Goal: Transaction & Acquisition: Purchase product/service

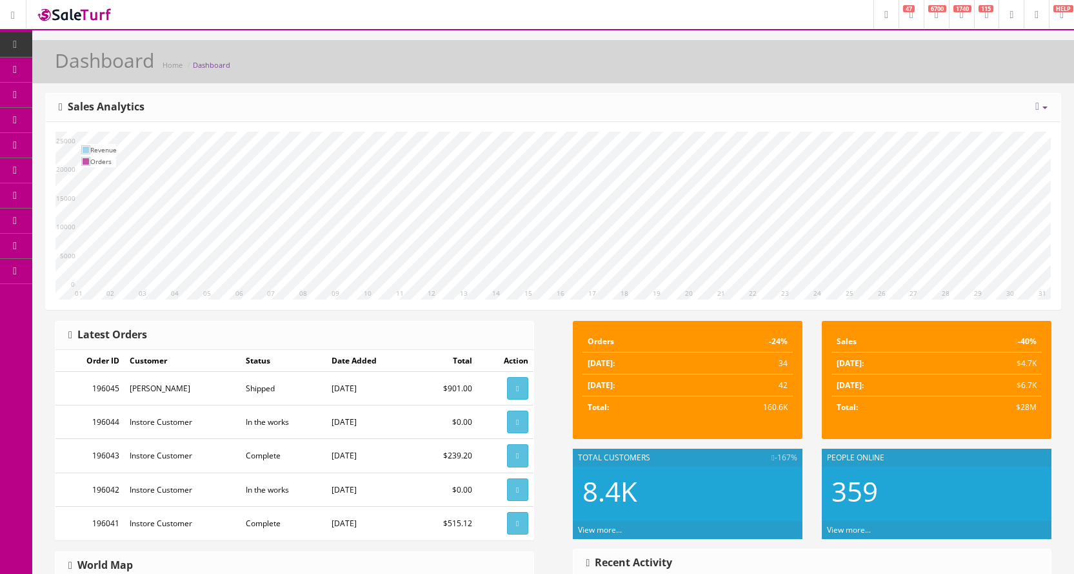
click at [86, 116] on span "POS Console" at bounding box center [100, 119] width 46 height 11
click at [123, 118] on span "POS Console" at bounding box center [100, 119] width 46 height 11
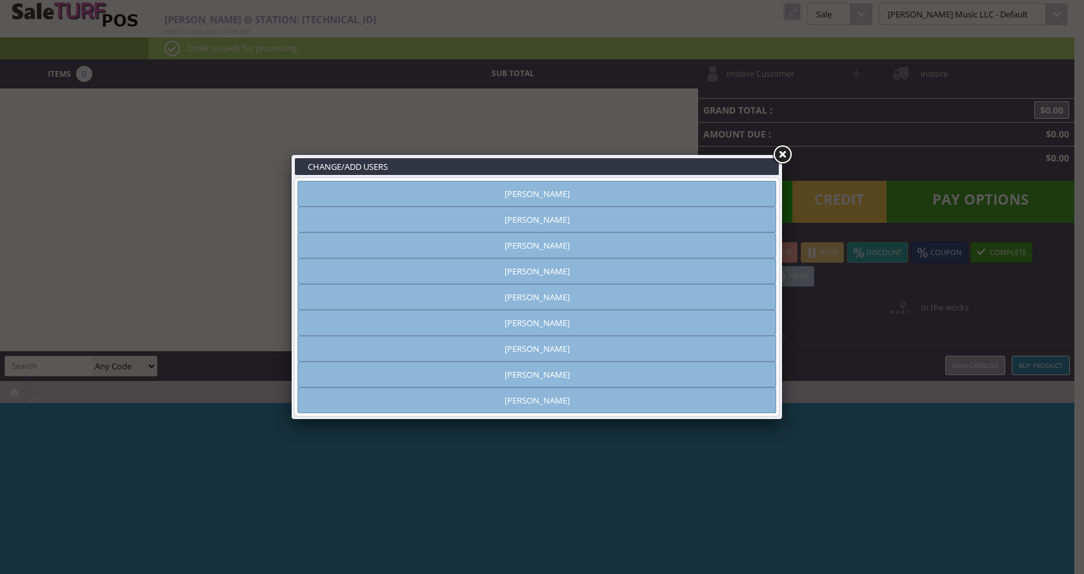
type input "[PERSON_NAME]"
click at [571, 274] on link "[PERSON_NAME]" at bounding box center [536, 271] width 479 height 26
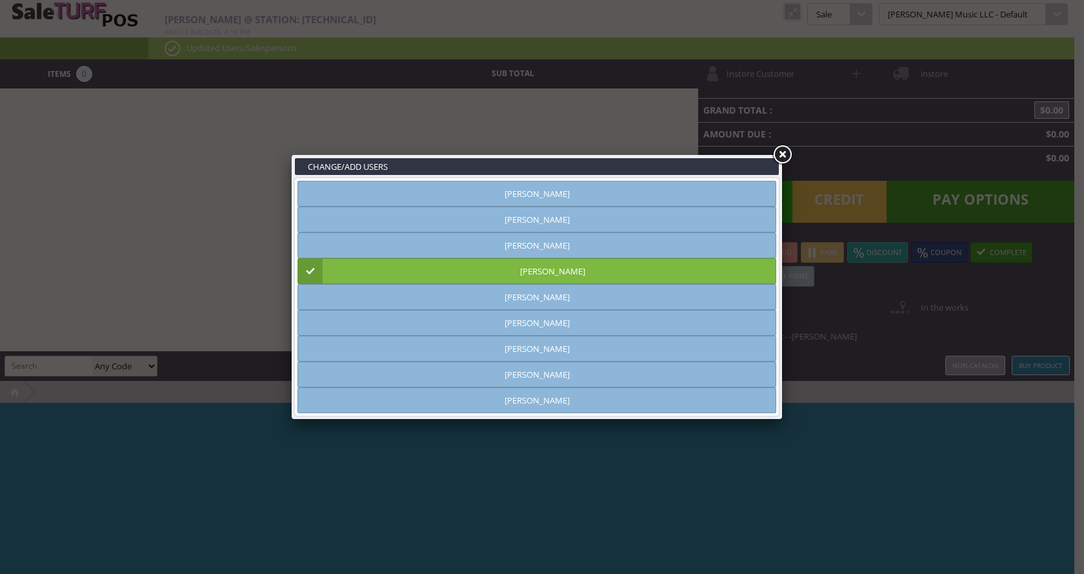
click at [785, 156] on link at bounding box center [782, 154] width 23 height 23
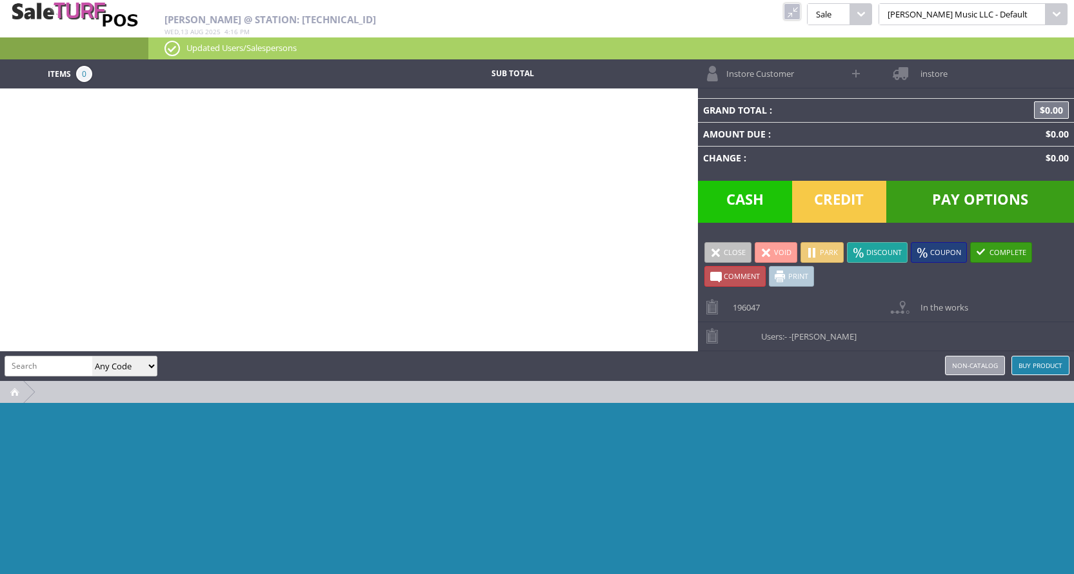
click at [32, 364] on input "search" at bounding box center [48, 365] width 87 height 19
type input "service"
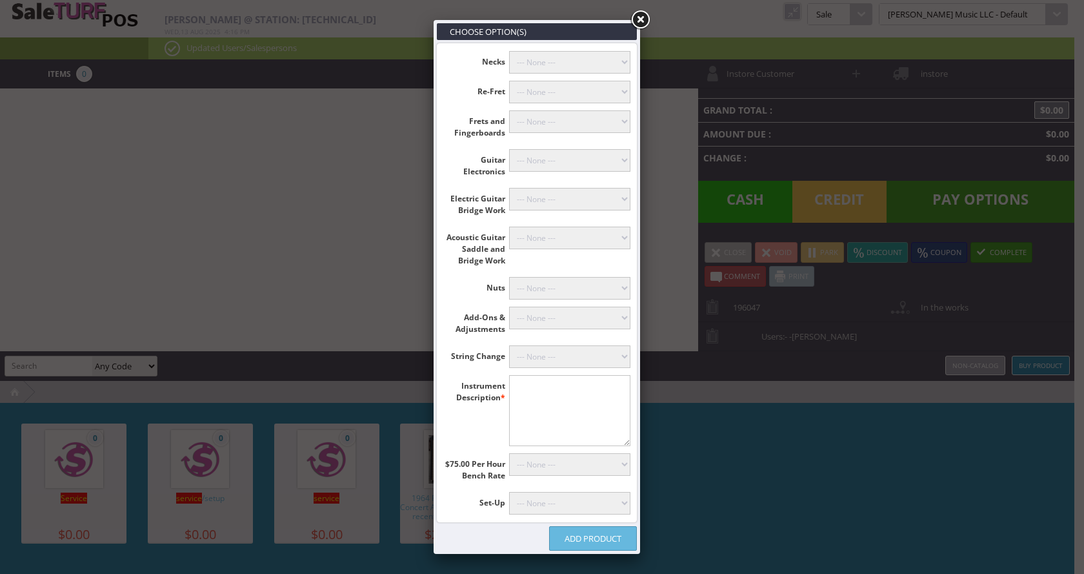
click at [521, 390] on textarea"] at bounding box center [570, 410] width 122 height 71
type textarea"] "Taylor GACE"
click at [545, 351] on select"] "--- None --- [PERSON_NAME] (+$60.00) Classicals, Latin, & Mandolin (+$30.00) 12…" at bounding box center [570, 356] width 122 height 23
select select"] "18"
click at [509, 345] on select"] "--- None --- [PERSON_NAME] (+$60.00) Classicals, Latin, & Mandolin (+$30.00) 12…" at bounding box center [570, 356] width 122 height 23
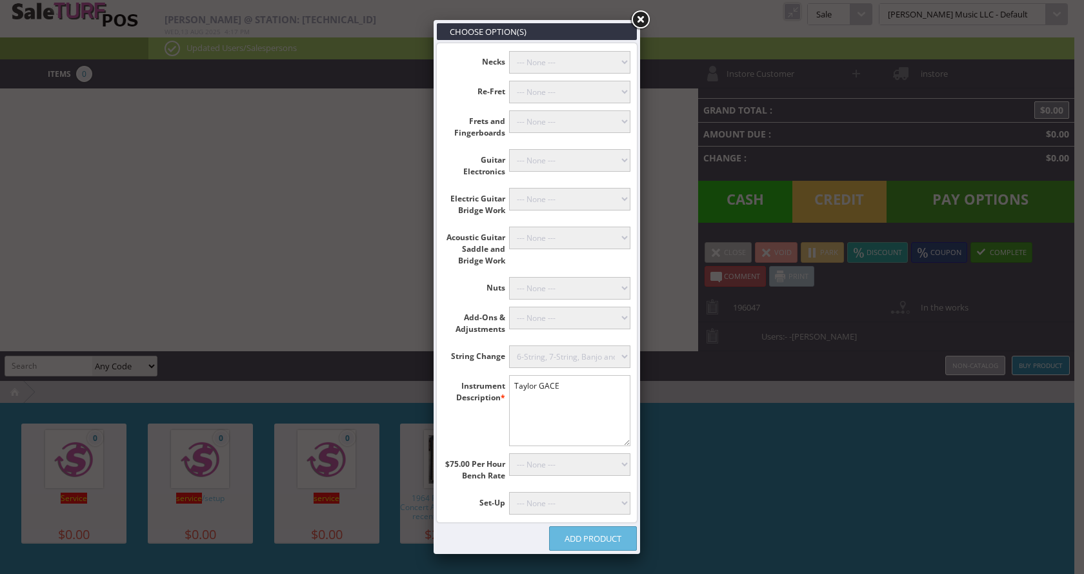
click at [563, 292] on select"] "--- None --- Raising Nut Slots (+$50.00) Shimming Up and Recutting Nut (+$25.00…" at bounding box center [570, 288] width 122 height 23
click at [564, 292] on select"] "--- None --- Raising Nut Slots (+$50.00) Shimming Up and Recutting Nut (+$25.00…" at bounding box center [570, 288] width 122 height 23
click at [561, 124] on select"] "--- None --- Humidify and Level Frets (+$100.00) Fret Level, Re-Crown and Fret …" at bounding box center [570, 121] width 122 height 23
click at [586, 116] on select"] "--- None --- Humidify and Level Frets (+$100.00) Fret Level, Re-Crown and Fret …" at bounding box center [570, 121] width 122 height 23
click at [558, 155] on select"] "--- None --- Total Rewire (+$100.00) Push Pull Pot Install (+$45.00) Replace Po…" at bounding box center [570, 160] width 122 height 23
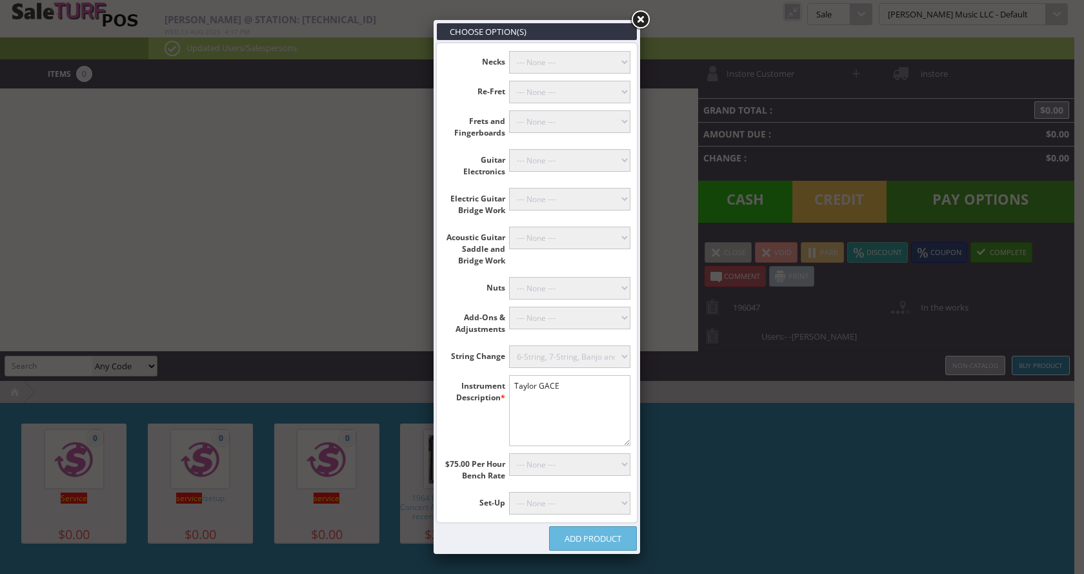
click at [558, 155] on select"] "--- None --- Total Rewire (+$100.00) Push Pull Pot Install (+$45.00) Replace Po…" at bounding box center [570, 160] width 122 height 23
click at [558, 237] on select"] "--- None --- Bridge Reglue on Classical Guitar Plane or Rout Bridge (+$135.00) …" at bounding box center [570, 238] width 122 height 23
click at [559, 315] on select"] "--- None --- 12-String Tuner Install (+$50.00) Tuner Mounting, Drop In, 6-Strin…" at bounding box center [570, 318] width 122 height 23
select select"] "23"
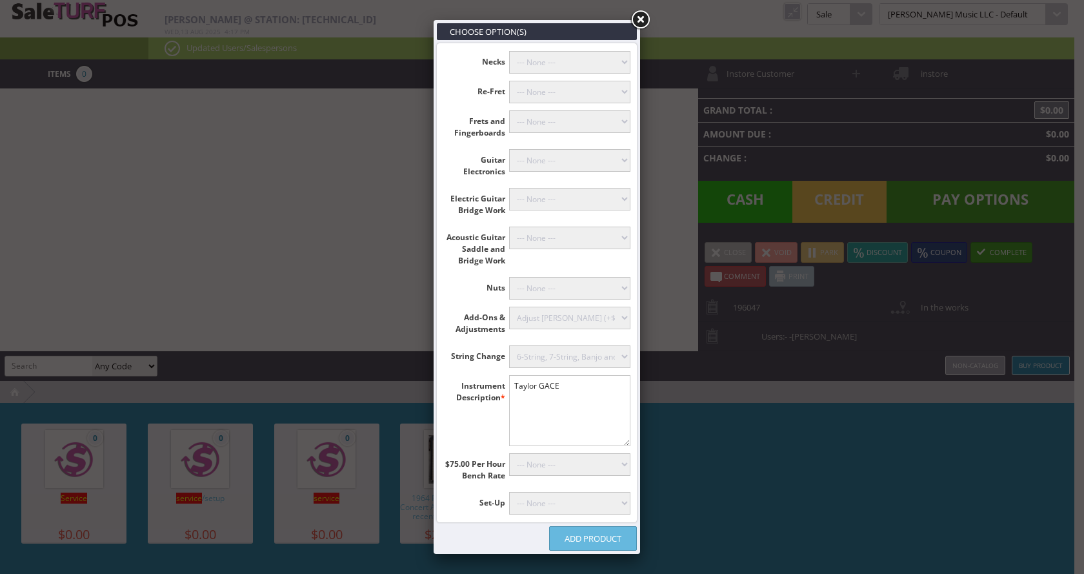
click at [509, 307] on select"] "--- None --- 12-String Tuner Install (+$50.00) Tuner Mounting, Drop In, 6-Strin…" at bounding box center [570, 318] width 122 height 23
click at [542, 123] on select"] "--- None --- Humidify and Level Frets (+$100.00) Fret Level, Re-Crown and Fret …" at bounding box center [570, 121] width 122 height 23
click at [556, 121] on select"] "--- None --- Humidify and Level Frets (+$100.00) Fret Level, Re-Crown and Fret …" at bounding box center [570, 121] width 122 height 23
click at [553, 287] on select"] "--- None --- Raising Nut Slots (+$50.00) Shimming Up and Recutting Nut (+$25.00…" at bounding box center [570, 288] width 122 height 23
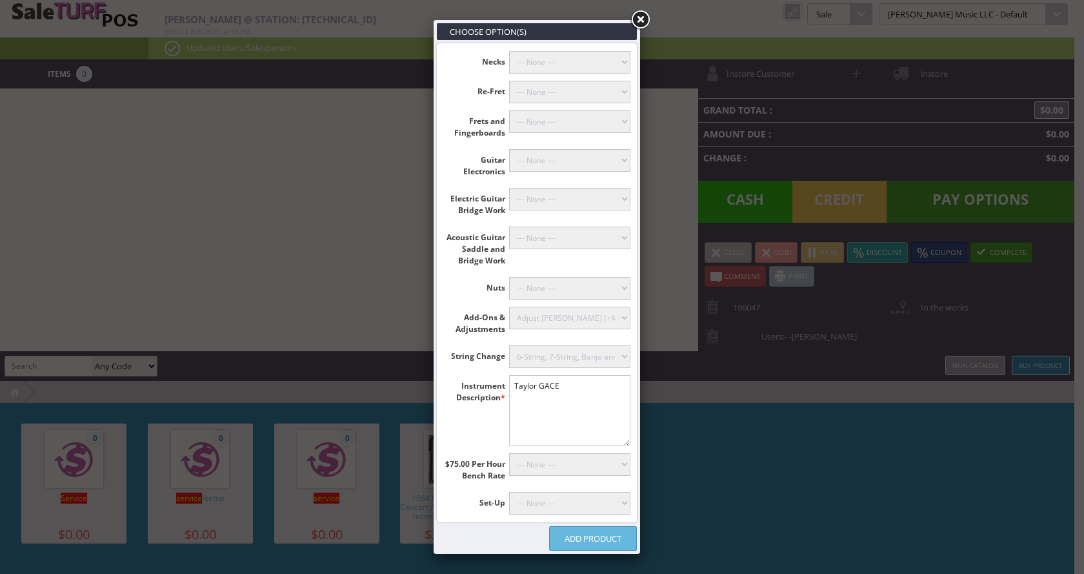
click at [543, 239] on select"] "--- None --- Bridge Reglue on Classical Guitar Plane or Rout Bridge (+$135.00) …" at bounding box center [570, 238] width 122 height 23
click at [448, 185] on ul "Necks --- None --- Dowel and Drill Stripped Neck (+$40.00) Mount Neck, With Dri…" at bounding box center [537, 283] width 199 height 478
click at [595, 541] on link "Add Product" at bounding box center [593, 538] width 88 height 25
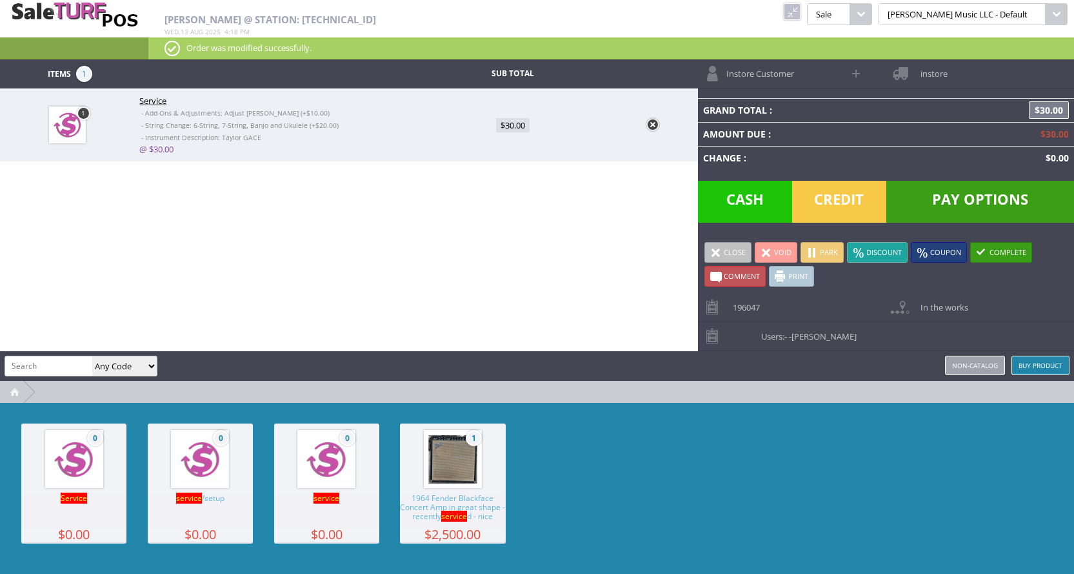
click at [513, 126] on span "$30.00" at bounding box center [513, 125] width 34 height 14
type input "30"
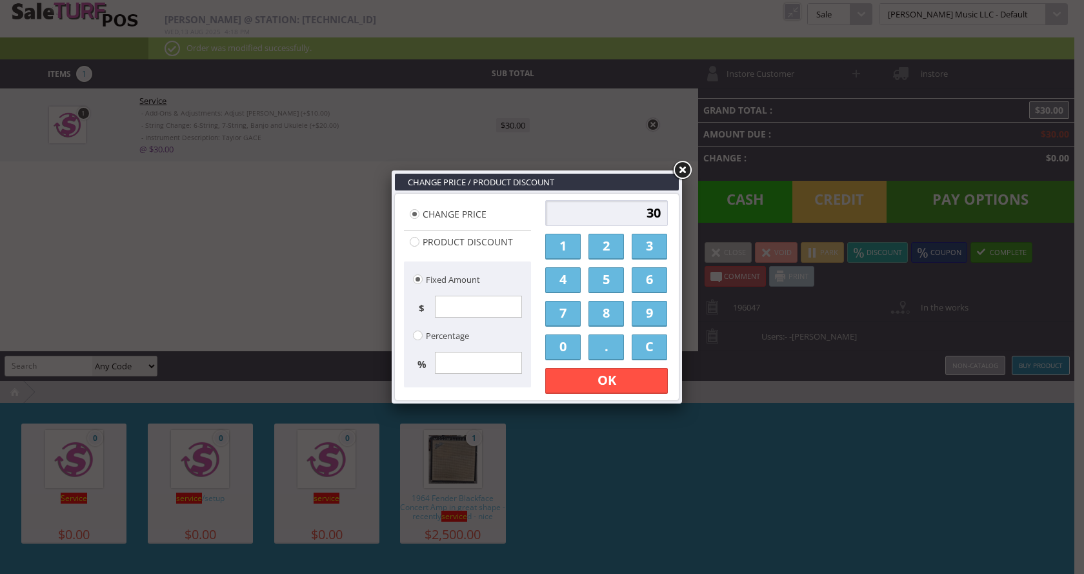
click at [651, 249] on link "3" at bounding box center [649, 247] width 35 height 26
click at [649, 343] on link "C" at bounding box center [649, 347] width 35 height 26
click at [563, 272] on link "4" at bounding box center [562, 280] width 35 height 26
click at [572, 345] on link "0" at bounding box center [562, 347] width 35 height 26
type input "40"
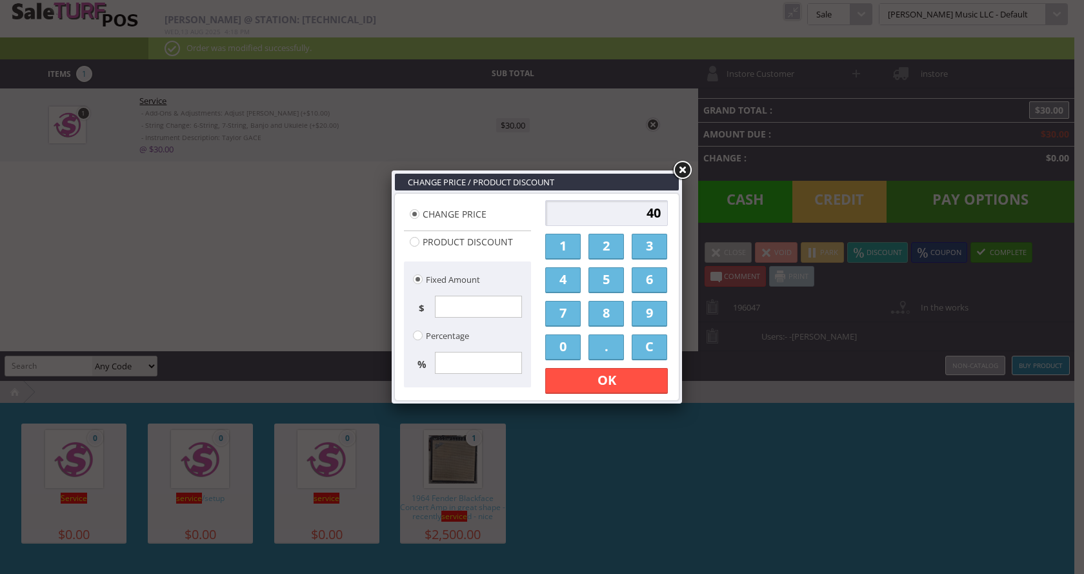
click at [599, 378] on link "OK" at bounding box center [606, 381] width 123 height 26
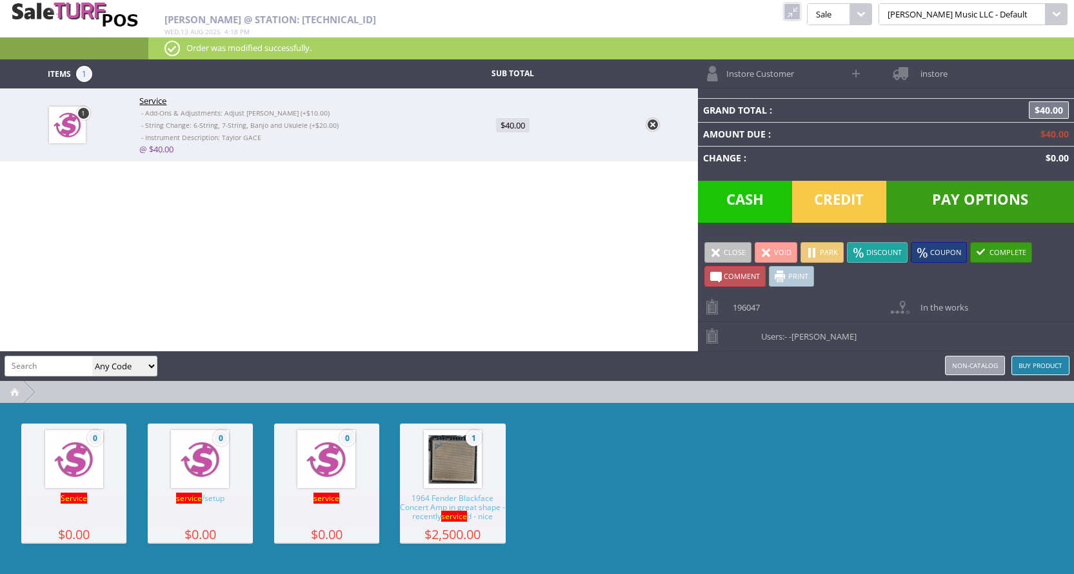
click at [41, 358] on input "search" at bounding box center [48, 365] width 87 height 19
type input "0730860408"
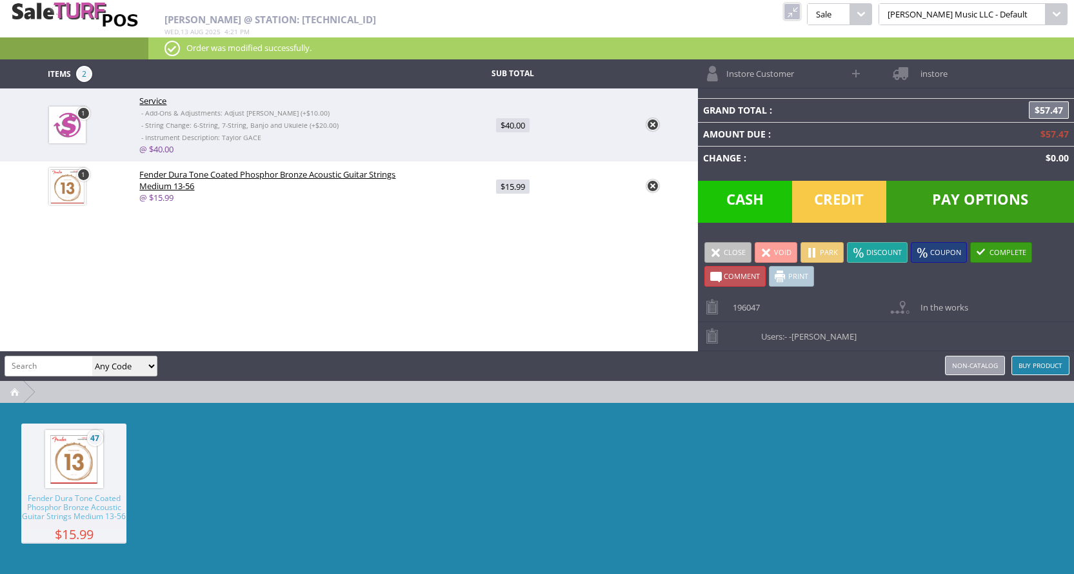
click at [772, 76] on span "Instore Customer" at bounding box center [757, 69] width 74 height 20
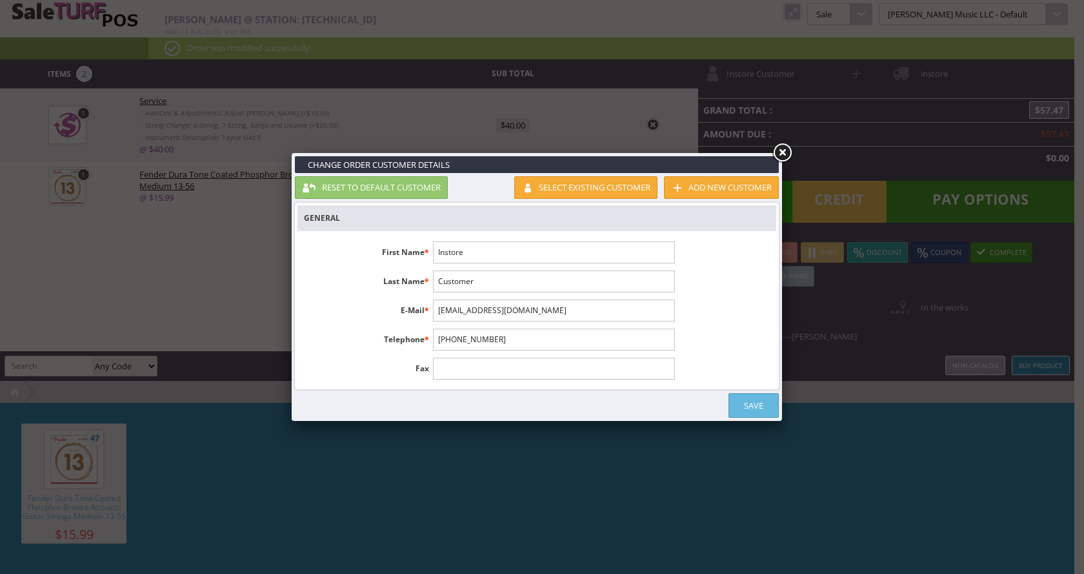
click at [470, 252] on input "Instore" at bounding box center [553, 252] width 241 height 22
type input "I"
type input "[PERSON_NAME]"
type input "8163777021"
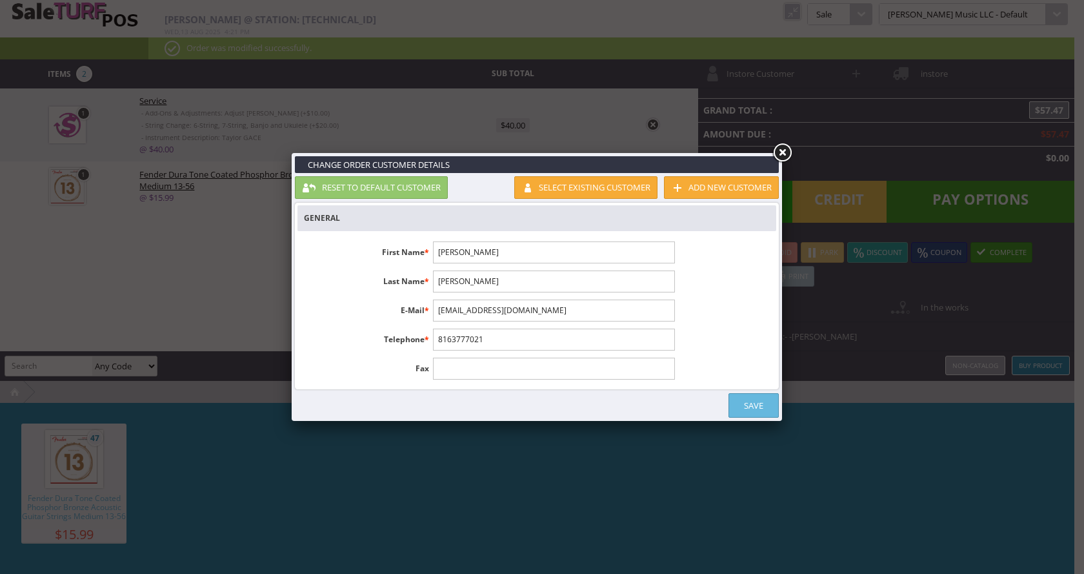
click at [754, 407] on link "Save" at bounding box center [754, 405] width 50 height 25
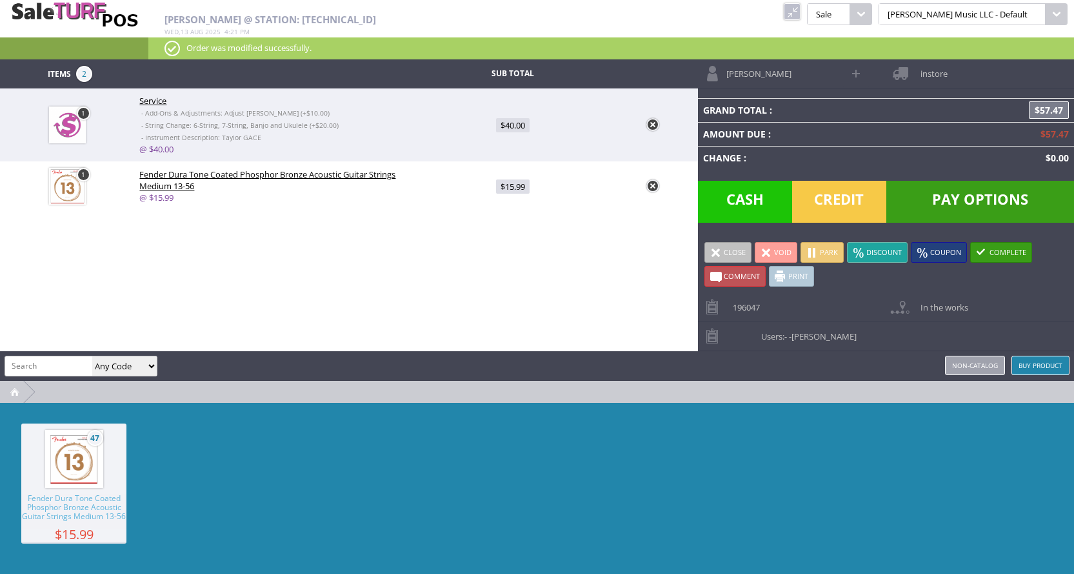
click at [814, 249] on span at bounding box center [813, 253] width 12 height 12
